Goal: Find specific page/section: Find specific page/section

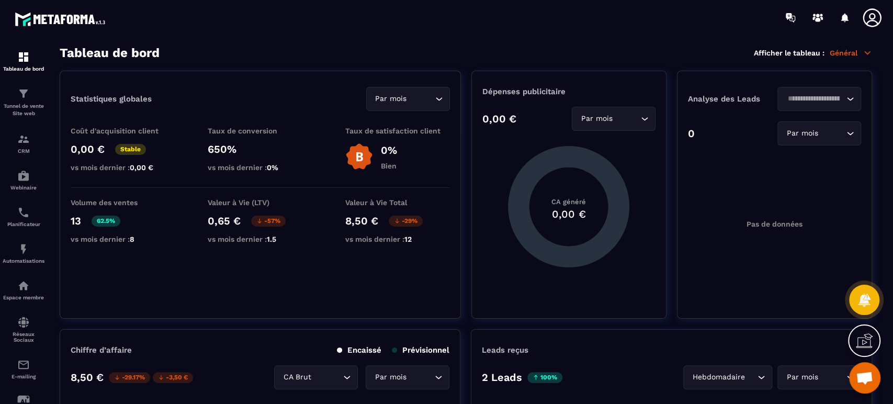
click at [25, 106] on p "Tunnel de vente Site web" at bounding box center [24, 110] width 42 height 15
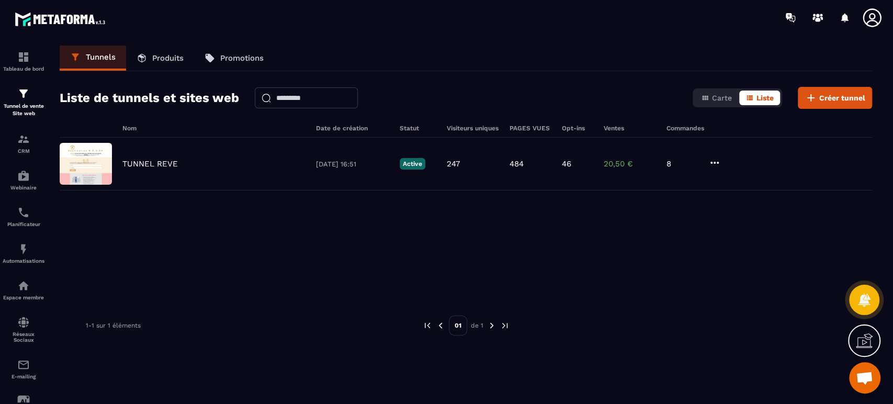
click at [156, 161] on p "TUNNEL REVE" at bounding box center [149, 163] width 55 height 9
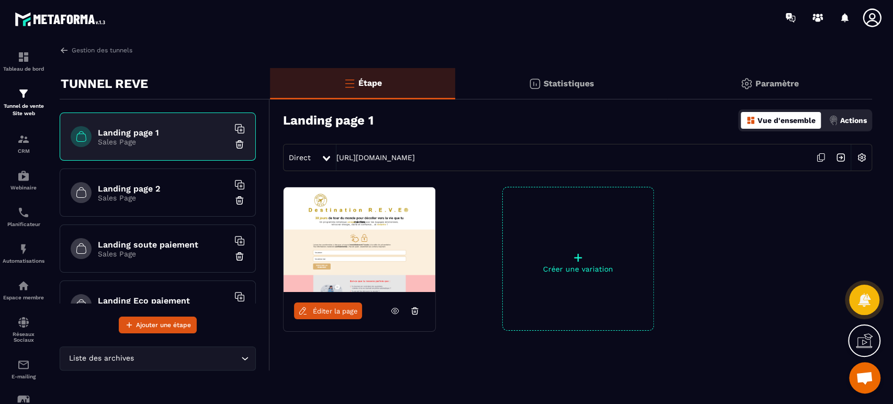
click at [13, 223] on p "Planificateur" at bounding box center [24, 224] width 42 height 6
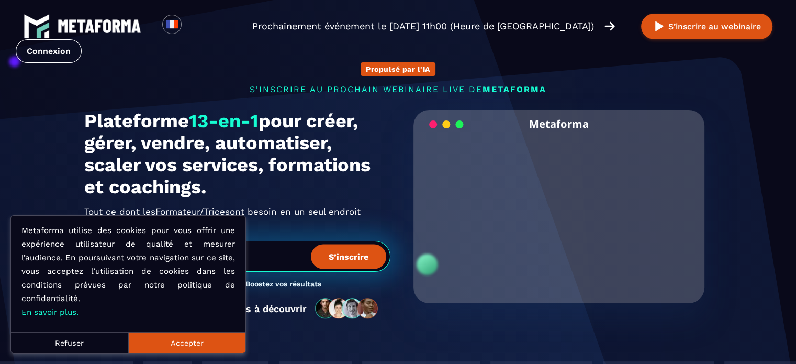
click at [82, 39] on link "Connexion" at bounding box center [49, 51] width 66 height 24
